Goal: Transaction & Acquisition: Purchase product/service

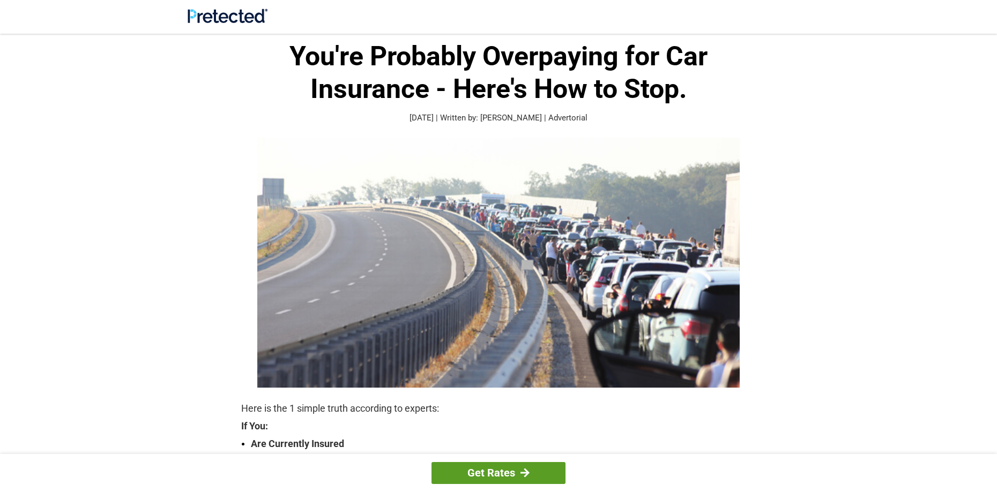
click at [521, 470] on div at bounding box center [524, 473] width 9 height 10
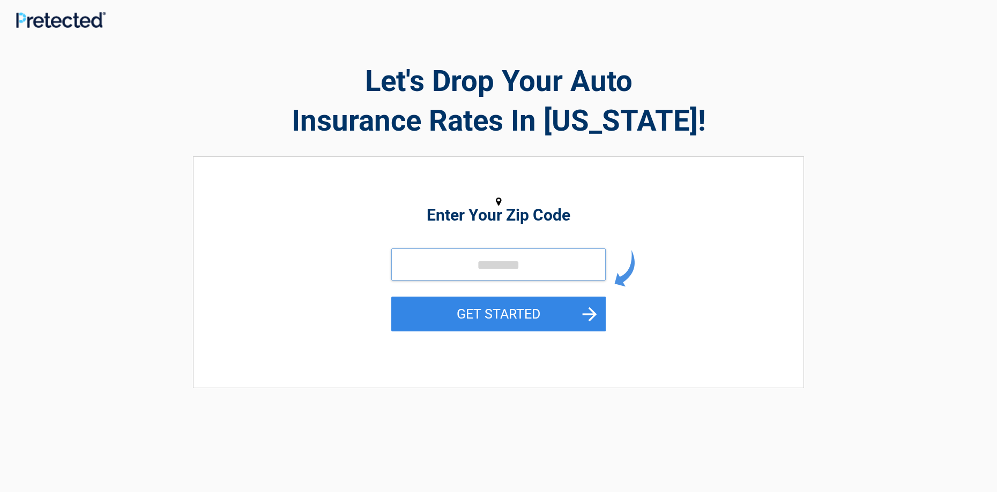
click at [443, 263] on input "tel" at bounding box center [498, 265] width 214 height 32
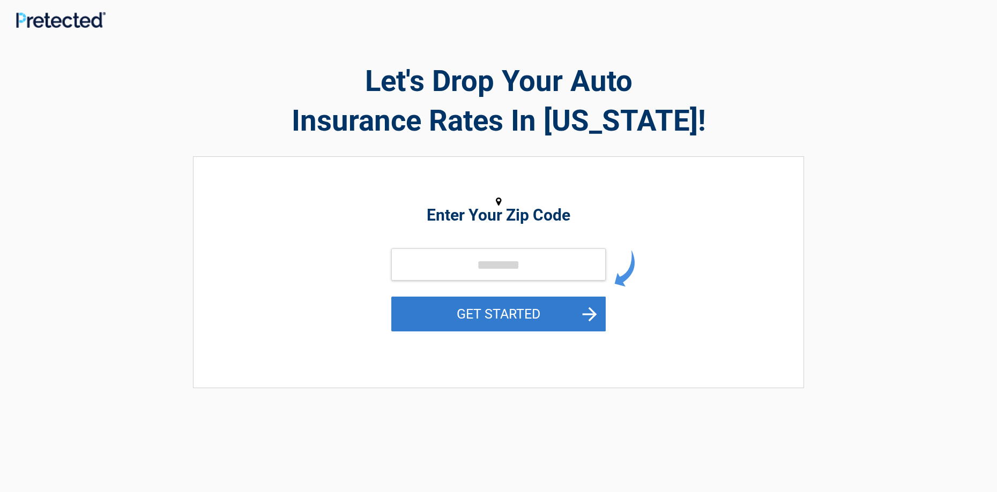
click at [572, 312] on button "GET STARTED" at bounding box center [498, 314] width 214 height 35
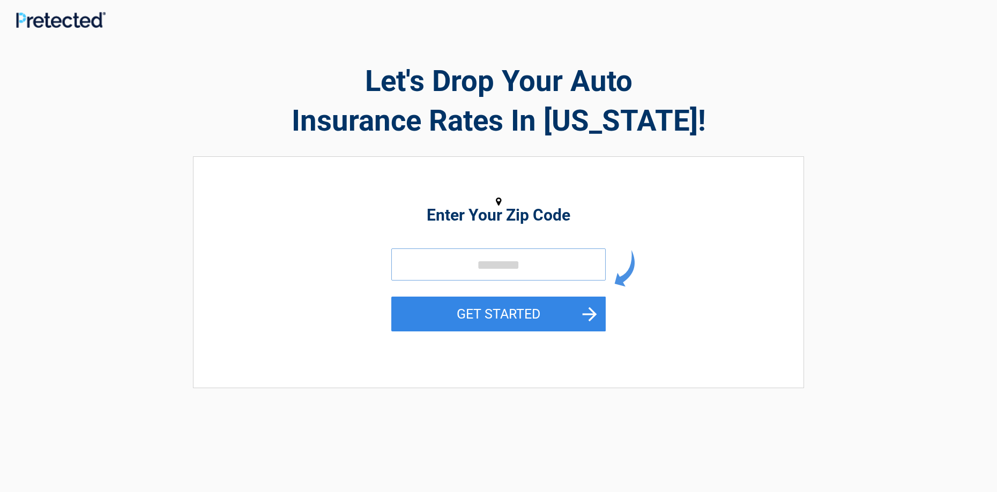
click at [449, 258] on input "tel" at bounding box center [498, 265] width 214 height 32
type input "*****"
click at [476, 308] on button "GET STARTED" at bounding box center [498, 314] width 214 height 35
